Goal: Task Accomplishment & Management: Manage account settings

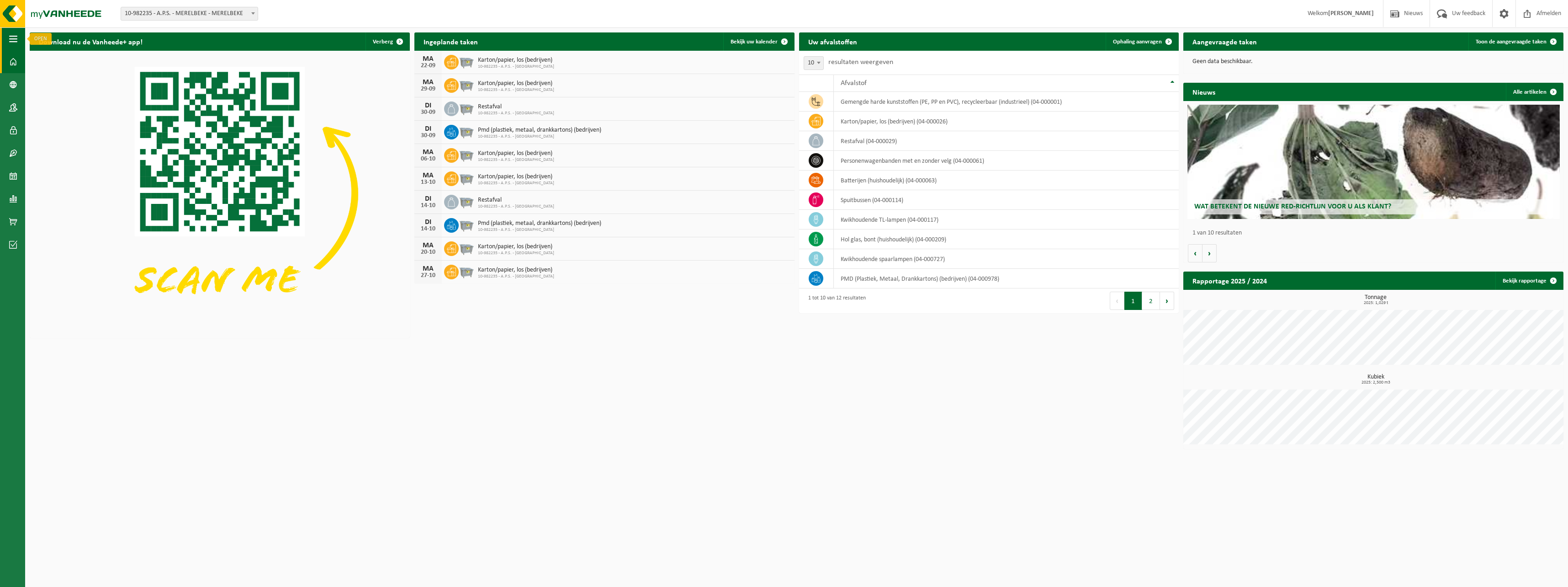
click at [19, 40] on button "Navigatie" at bounding box center [12, 39] width 25 height 23
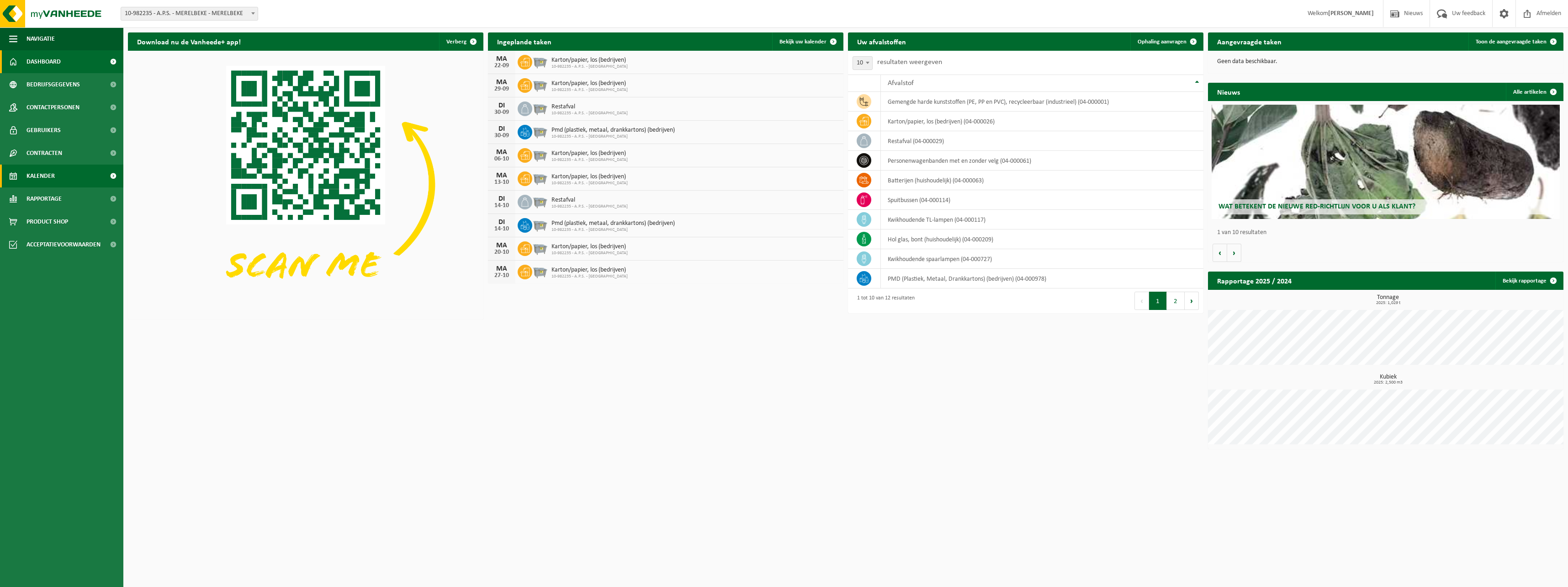
click at [40, 179] on span "Kalender" at bounding box center [40, 176] width 28 height 23
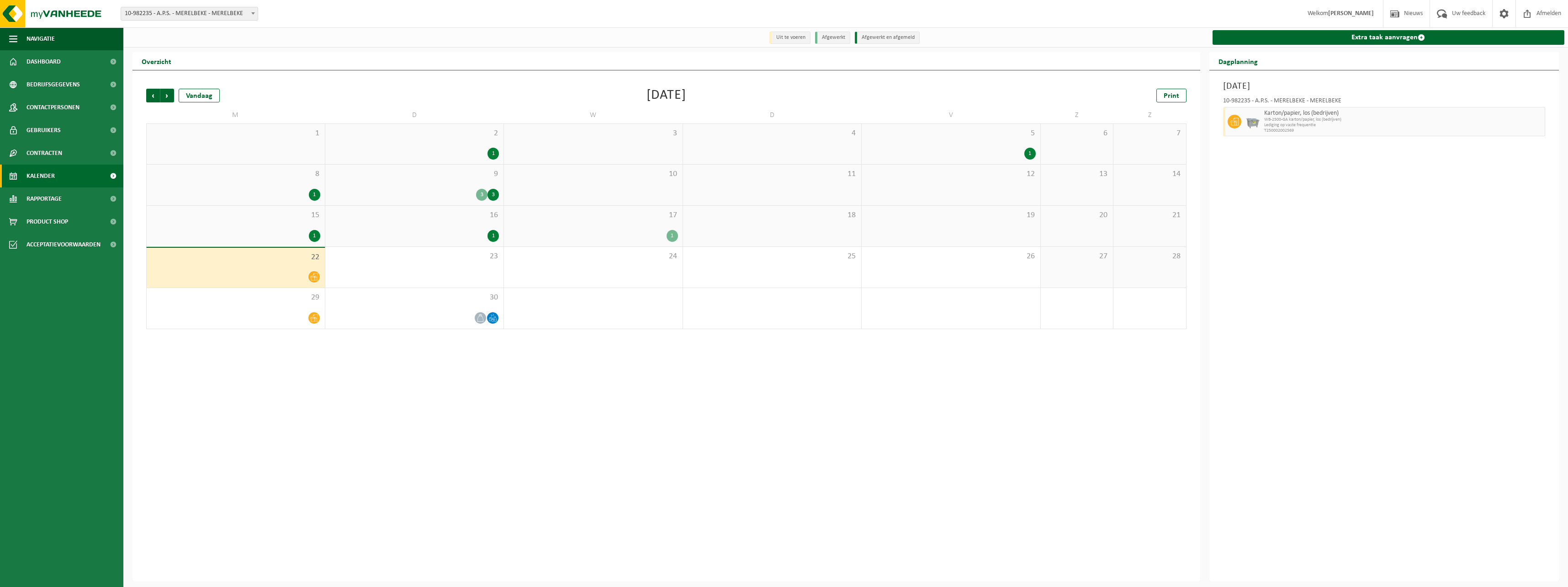
click at [671, 235] on div "1" at bounding box center [672, 236] width 12 height 12
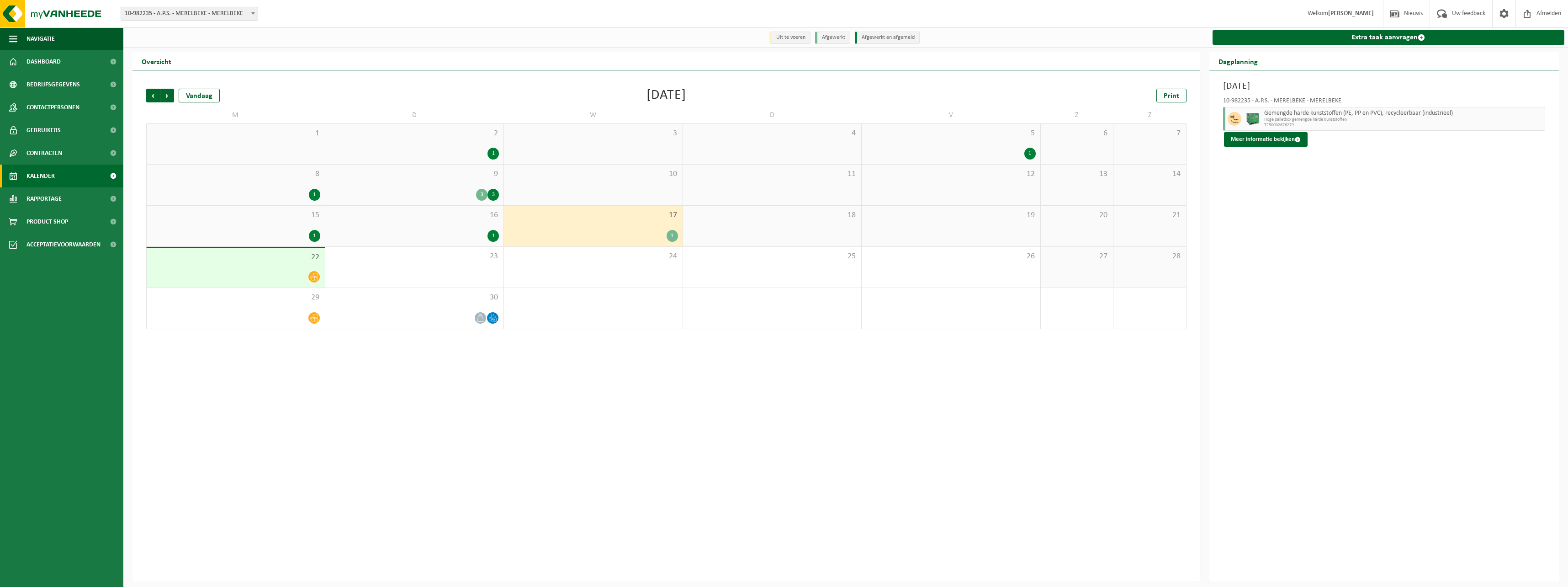
click at [1030, 151] on div "1" at bounding box center [1030, 153] width 12 height 12
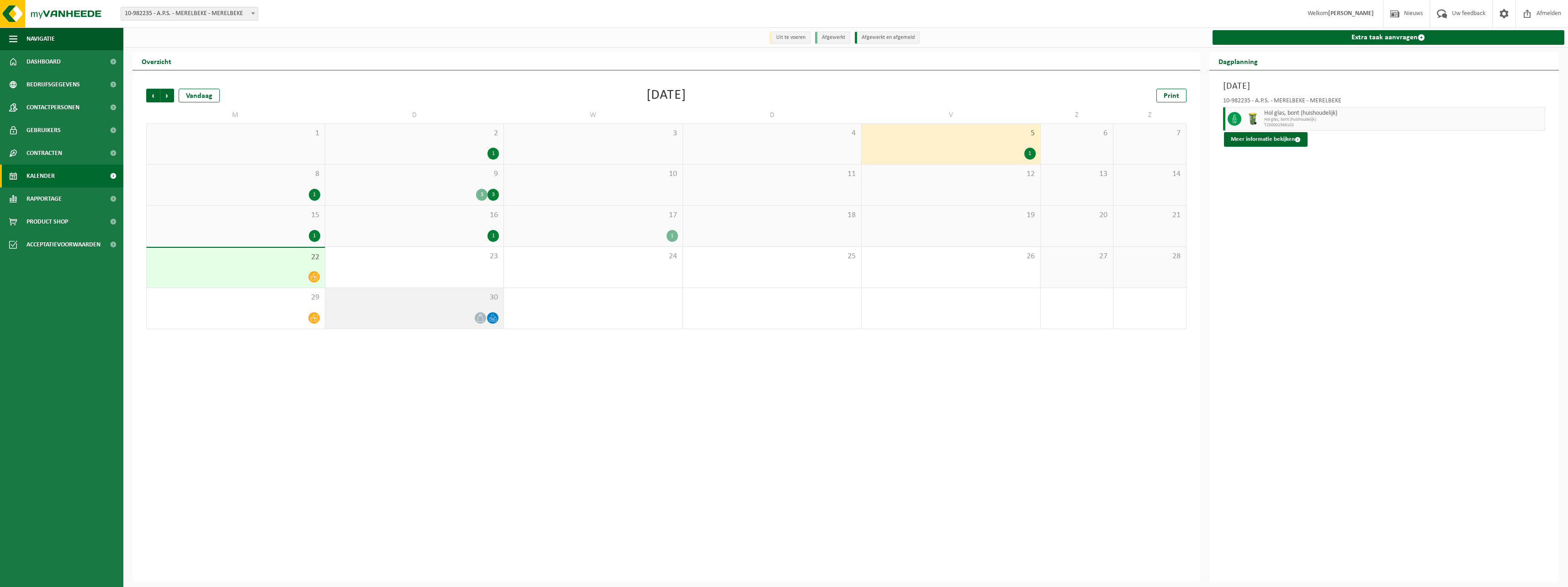
click at [496, 316] on icon at bounding box center [492, 318] width 8 height 8
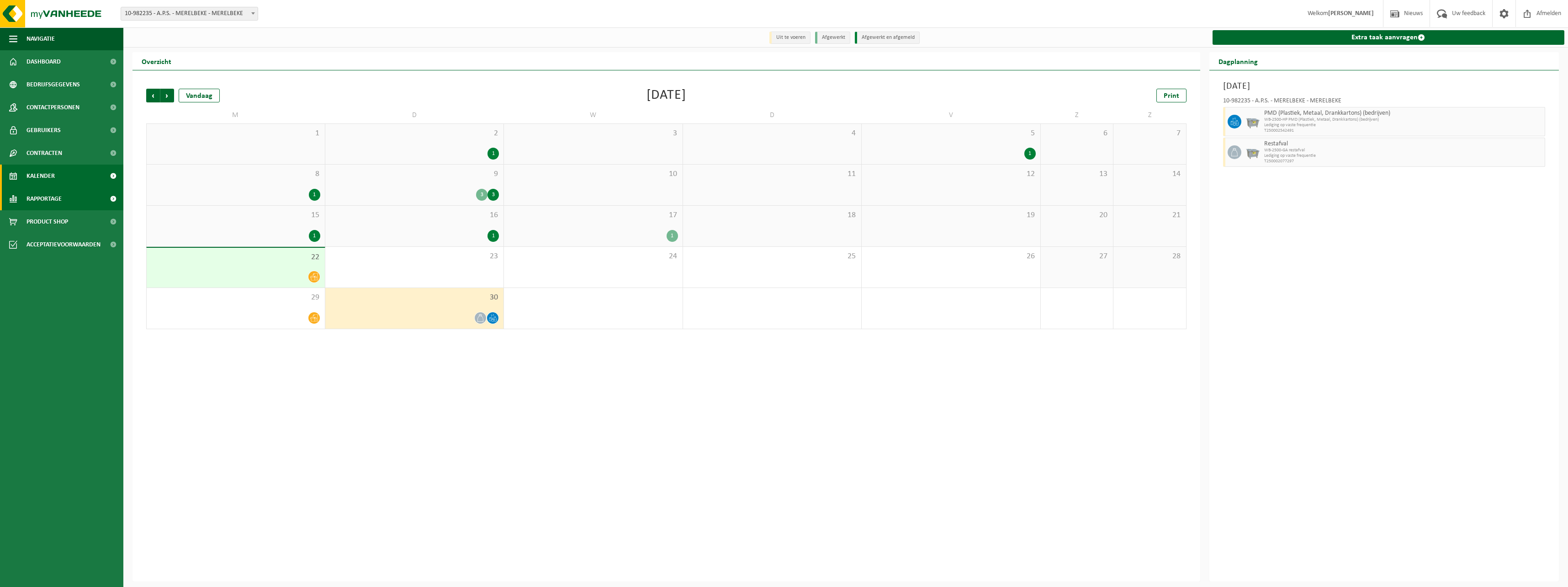
click at [56, 199] on span "Rapportage" at bounding box center [44, 198] width 35 height 23
click at [57, 223] on span "In grafiekvorm" at bounding box center [48, 222] width 41 height 17
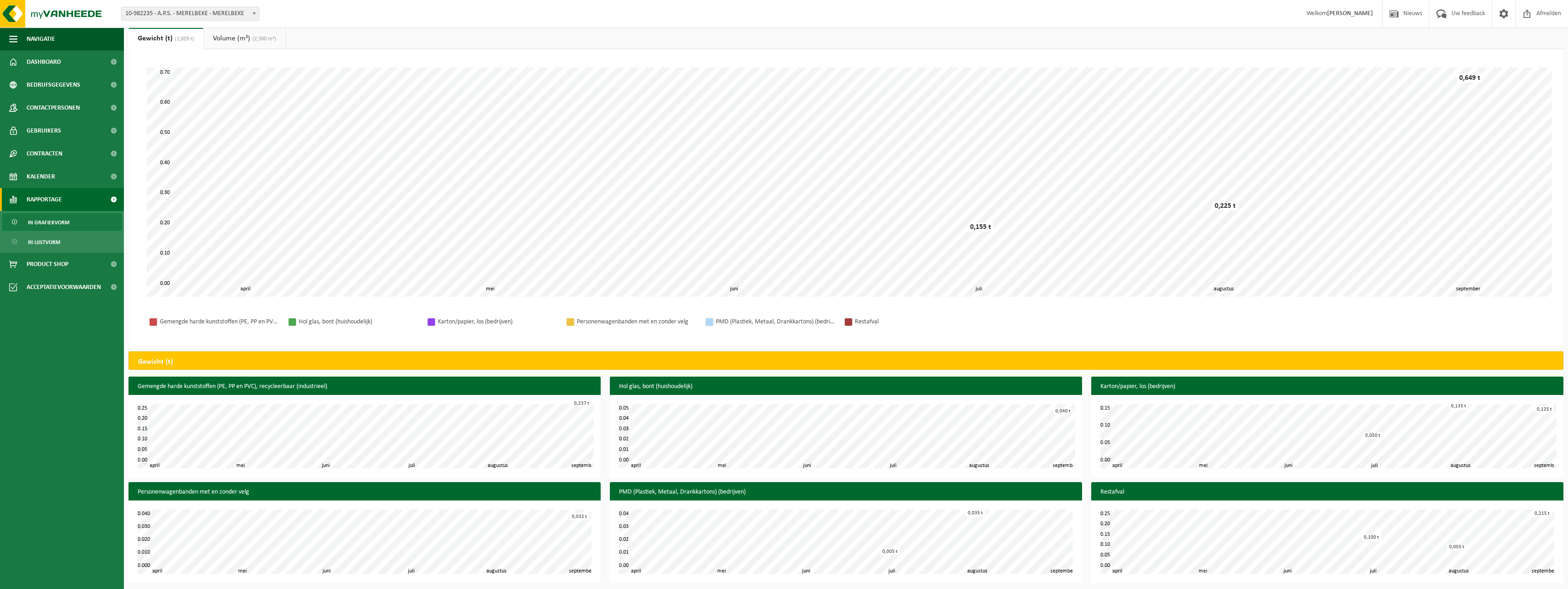
scroll to position [31, 0]
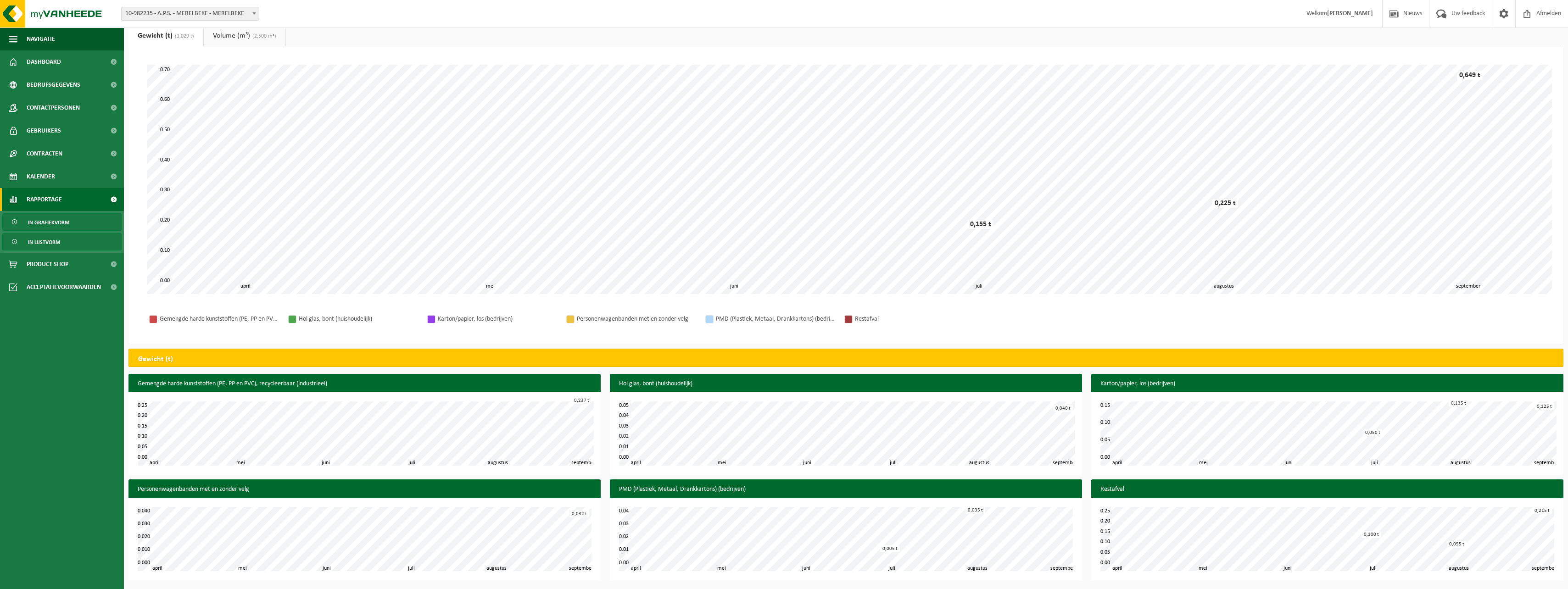
click at [35, 244] on span "In lijstvorm" at bounding box center [44, 242] width 32 height 17
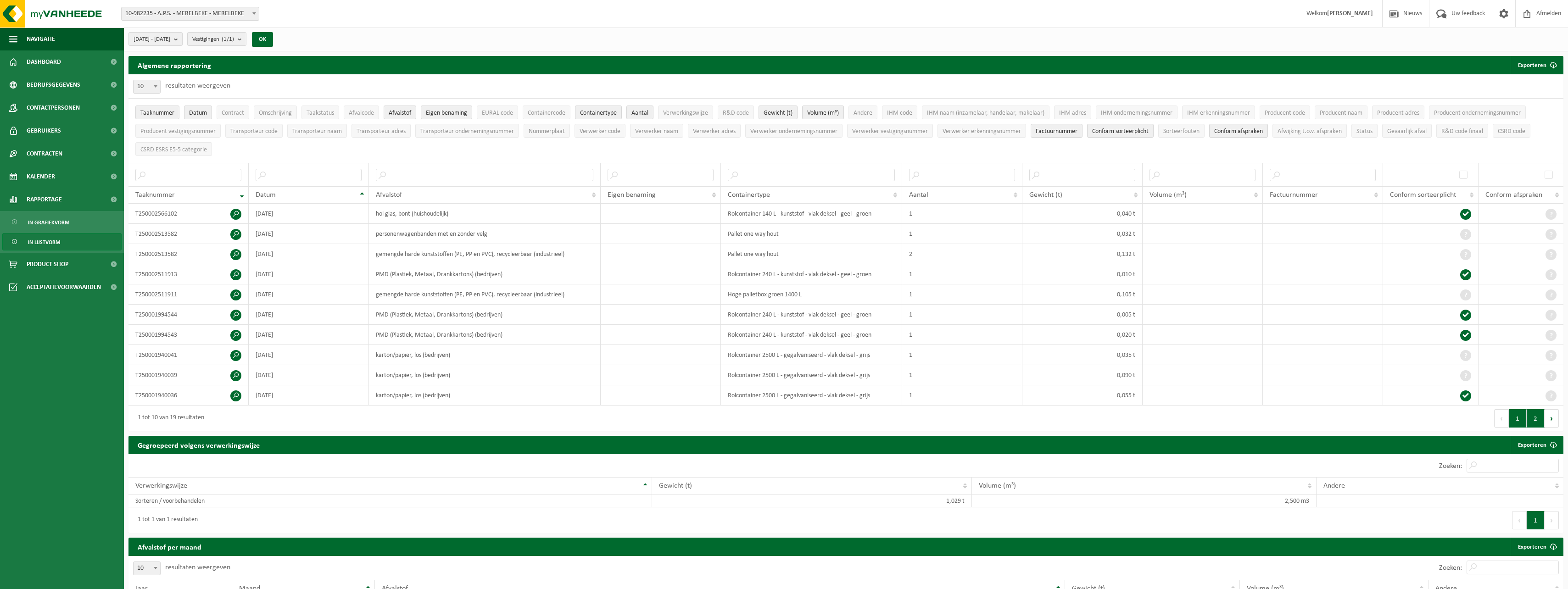
click at [1536, 414] on button "2" at bounding box center [1535, 418] width 18 height 18
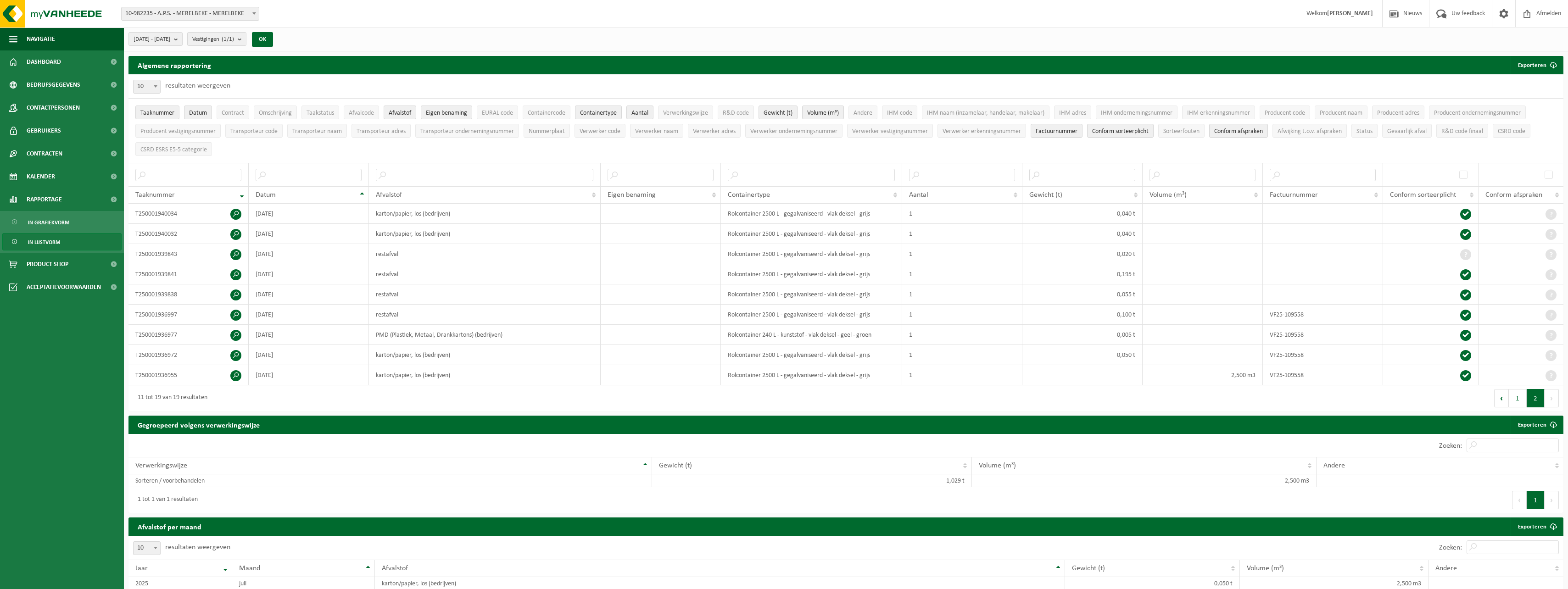
click at [1536, 416] on link "Exporteren" at bounding box center [1537, 425] width 52 height 18
click at [39, 222] on span "In grafiekvorm" at bounding box center [49, 222] width 41 height 17
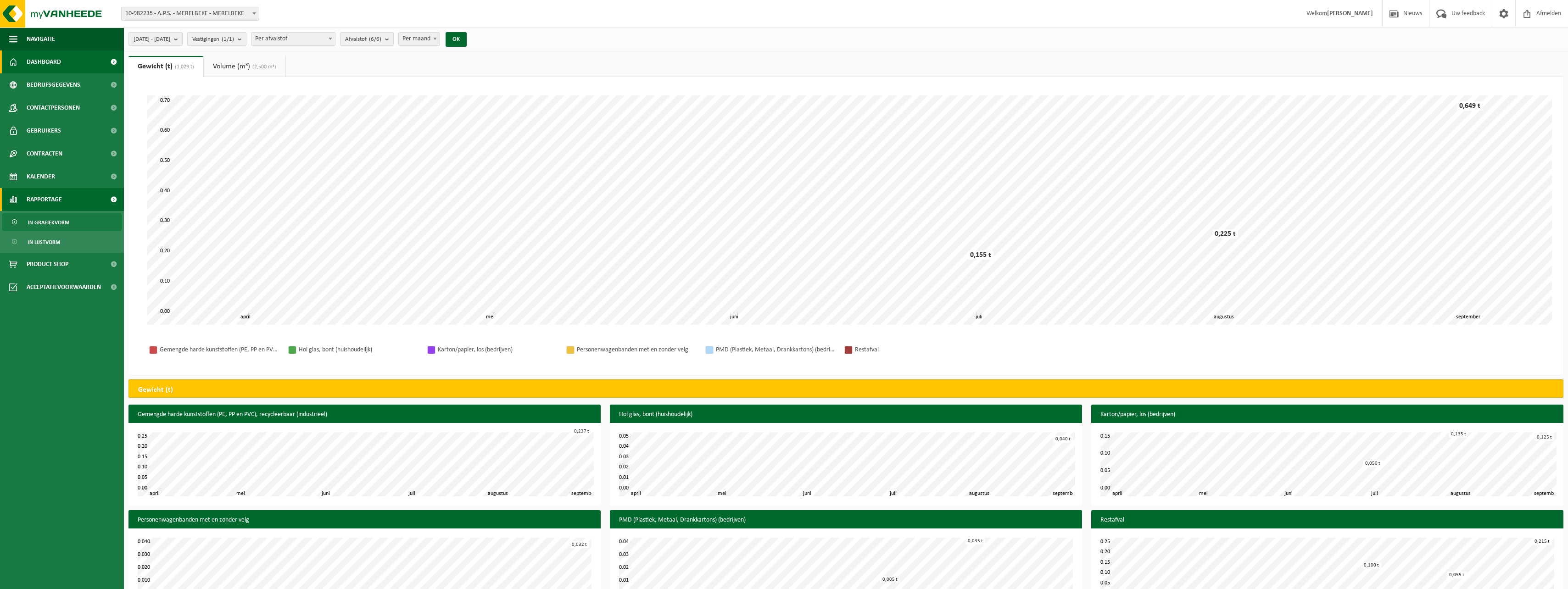
scroll to position [31, 0]
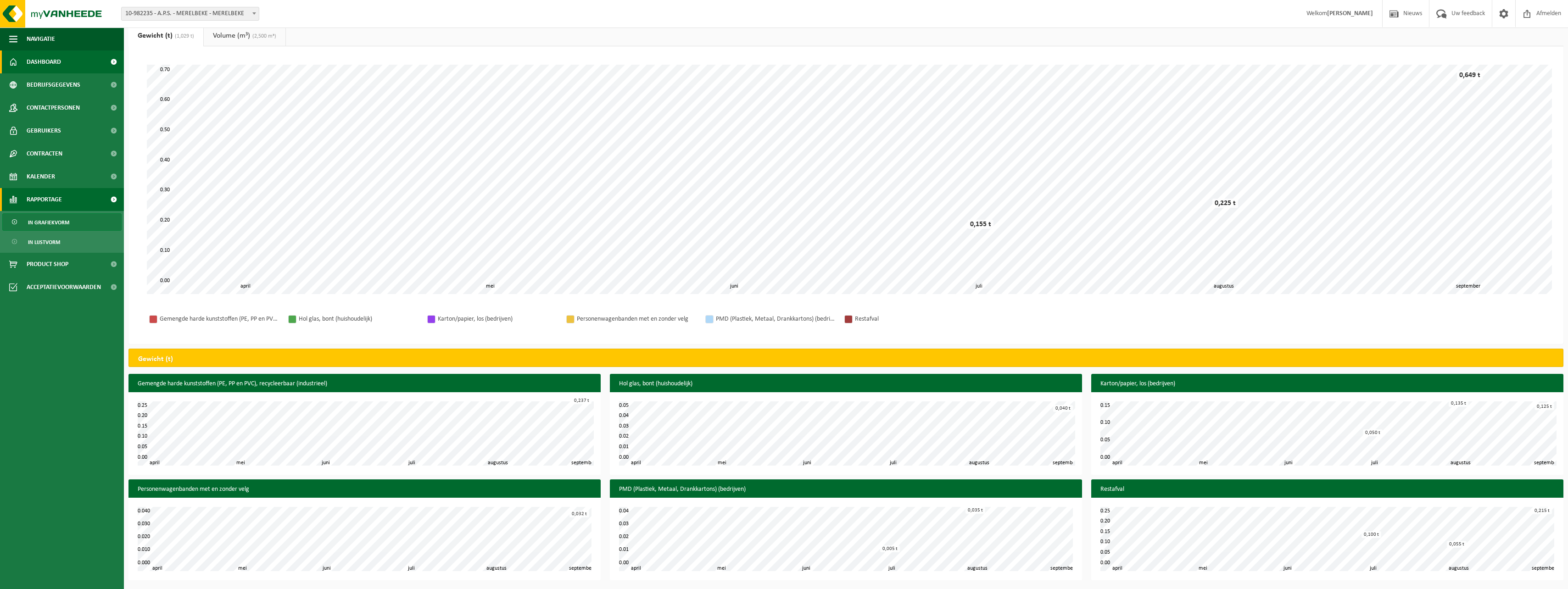
click at [37, 59] on span "Dashboard" at bounding box center [44, 61] width 34 height 23
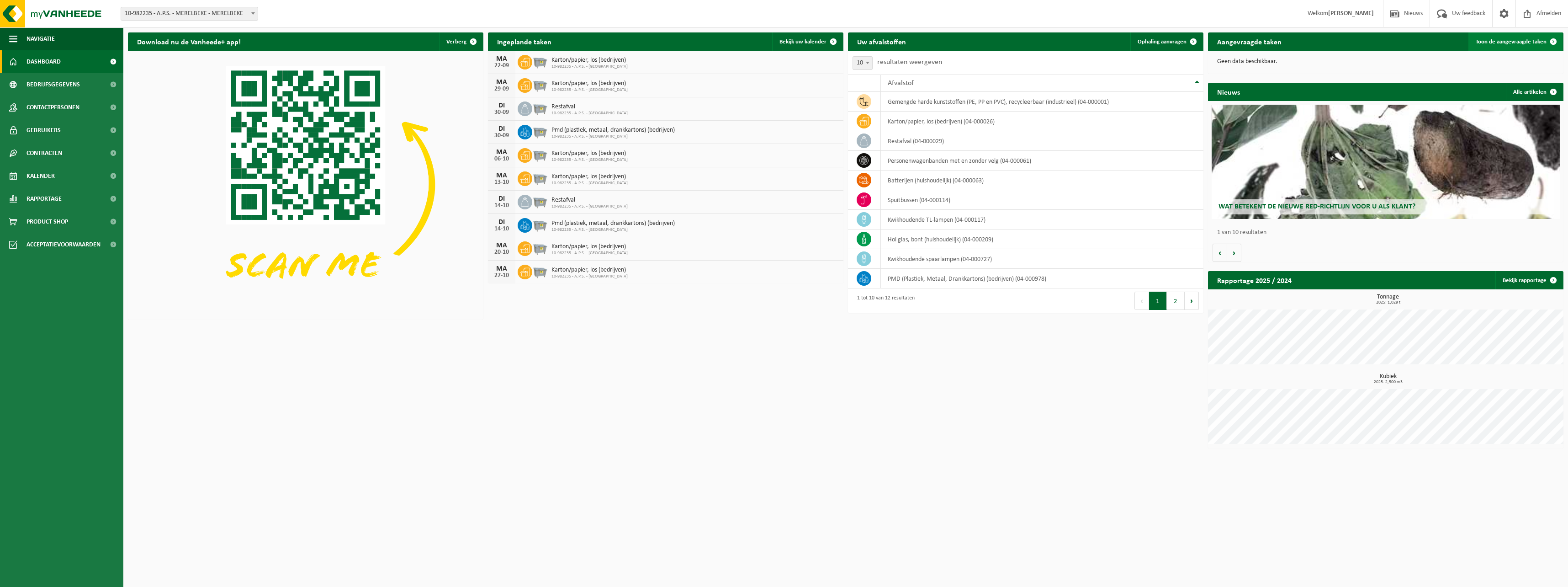
click at [1555, 40] on span at bounding box center [1553, 42] width 18 height 18
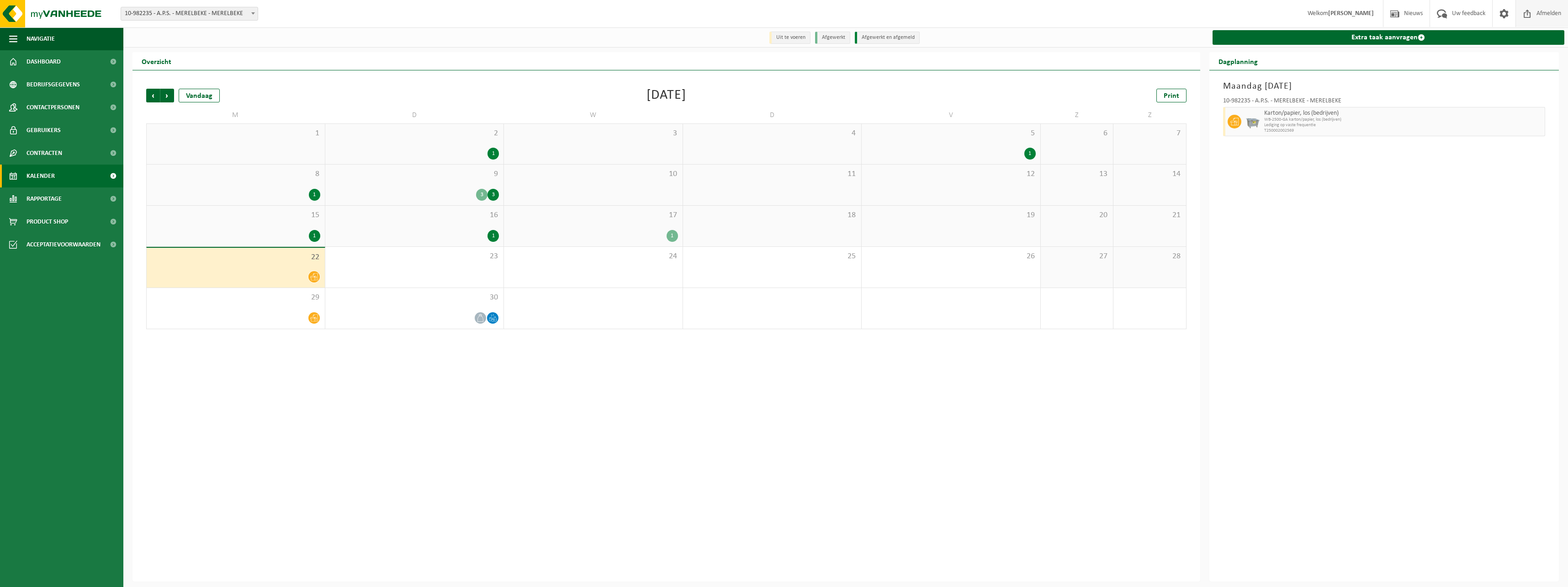
click at [1540, 10] on span "Afmelden" at bounding box center [1549, 13] width 29 height 27
